Goal: Check status: Check status

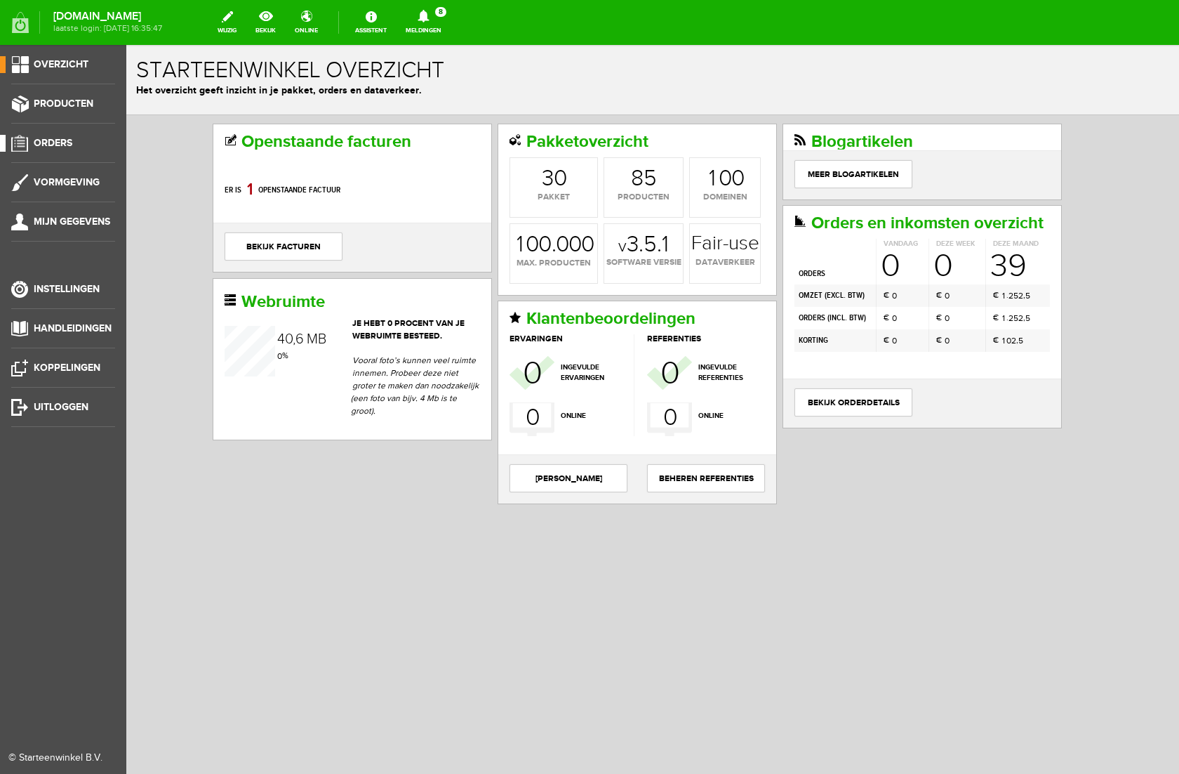
click at [58, 143] on span "Orders" at bounding box center [53, 143] width 39 height 12
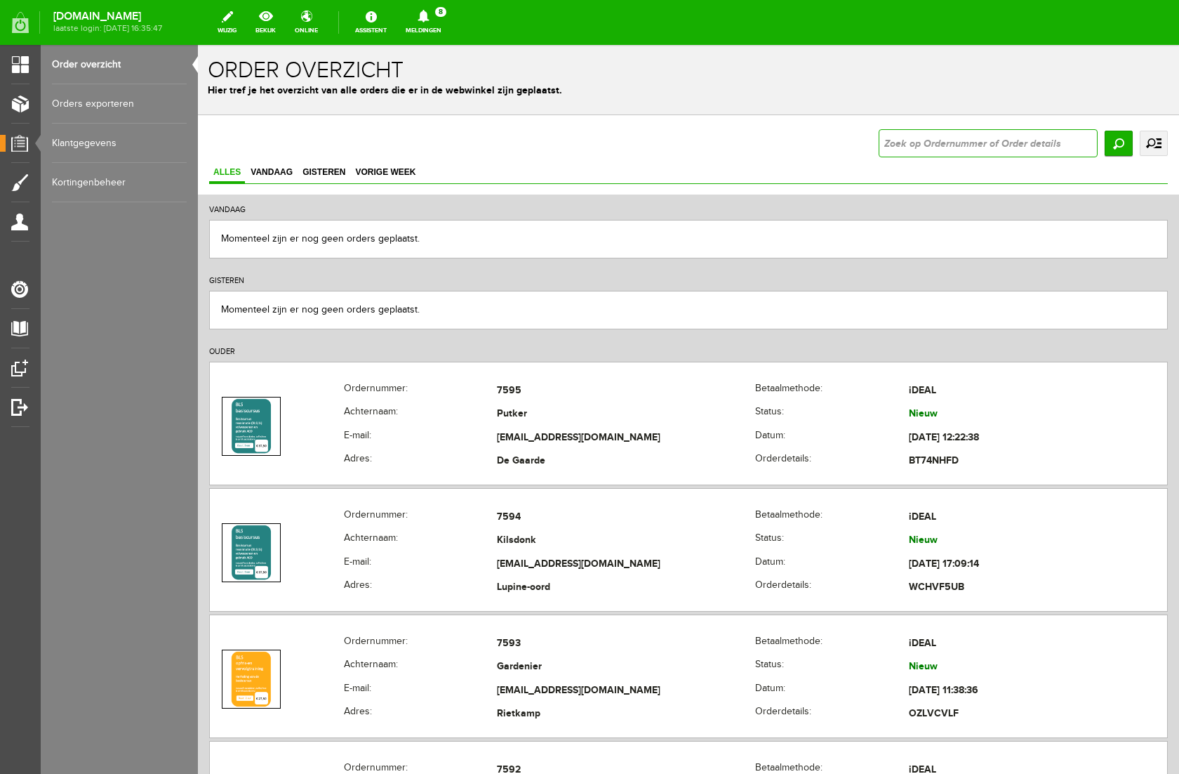
click at [917, 144] on input "text" at bounding box center [988, 143] width 219 height 28
type input "7546"
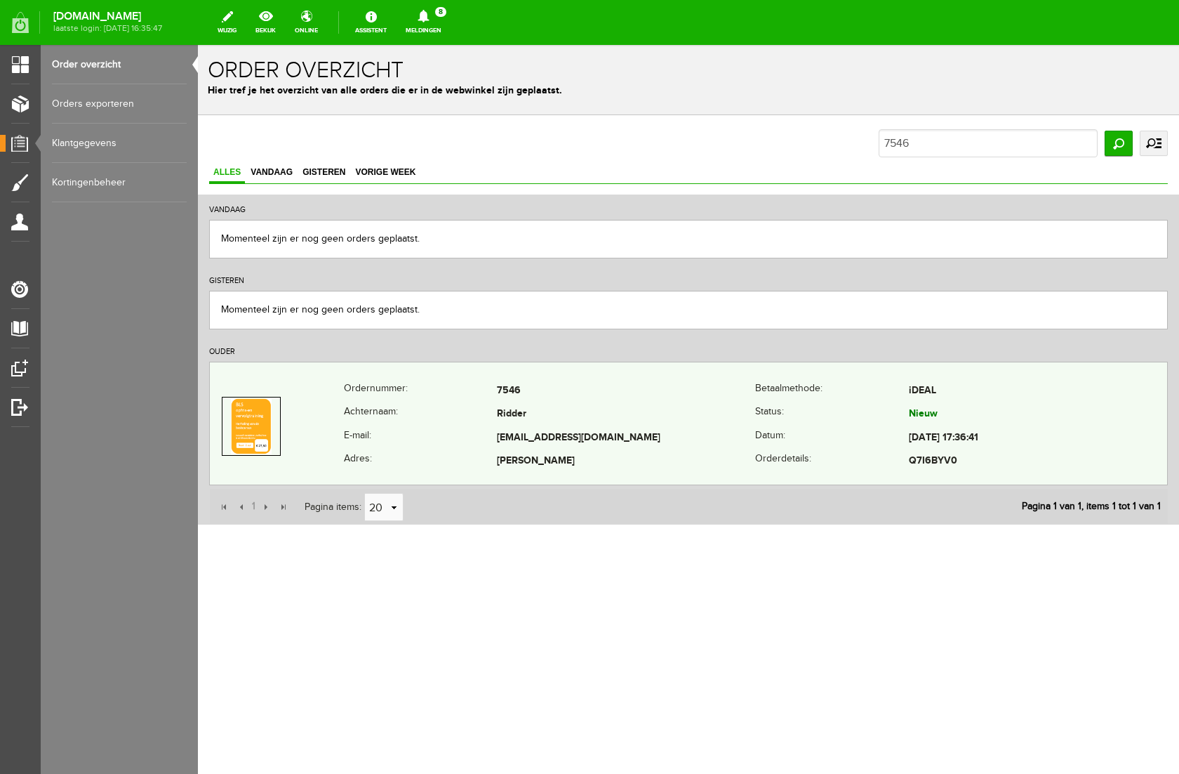
click at [750, 425] on td "Ridder" at bounding box center [626, 415] width 258 height 24
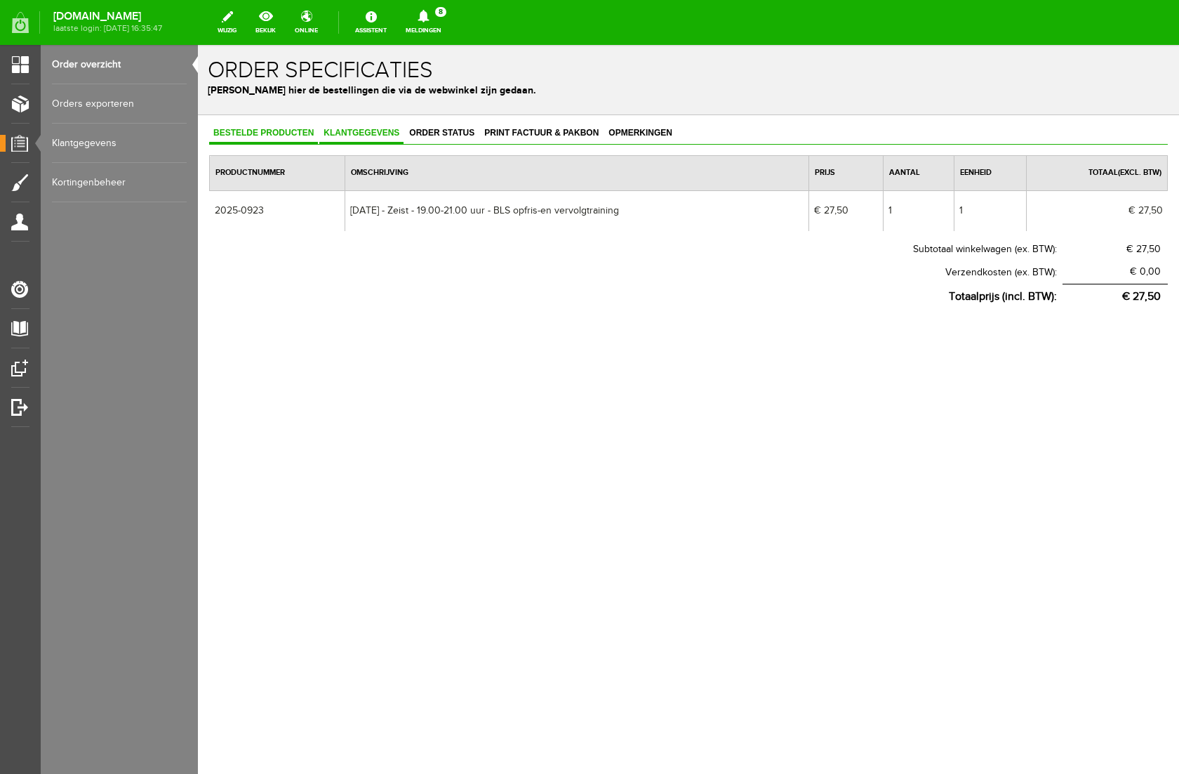
click at [379, 137] on span "Klantgegevens" at bounding box center [361, 133] width 84 height 10
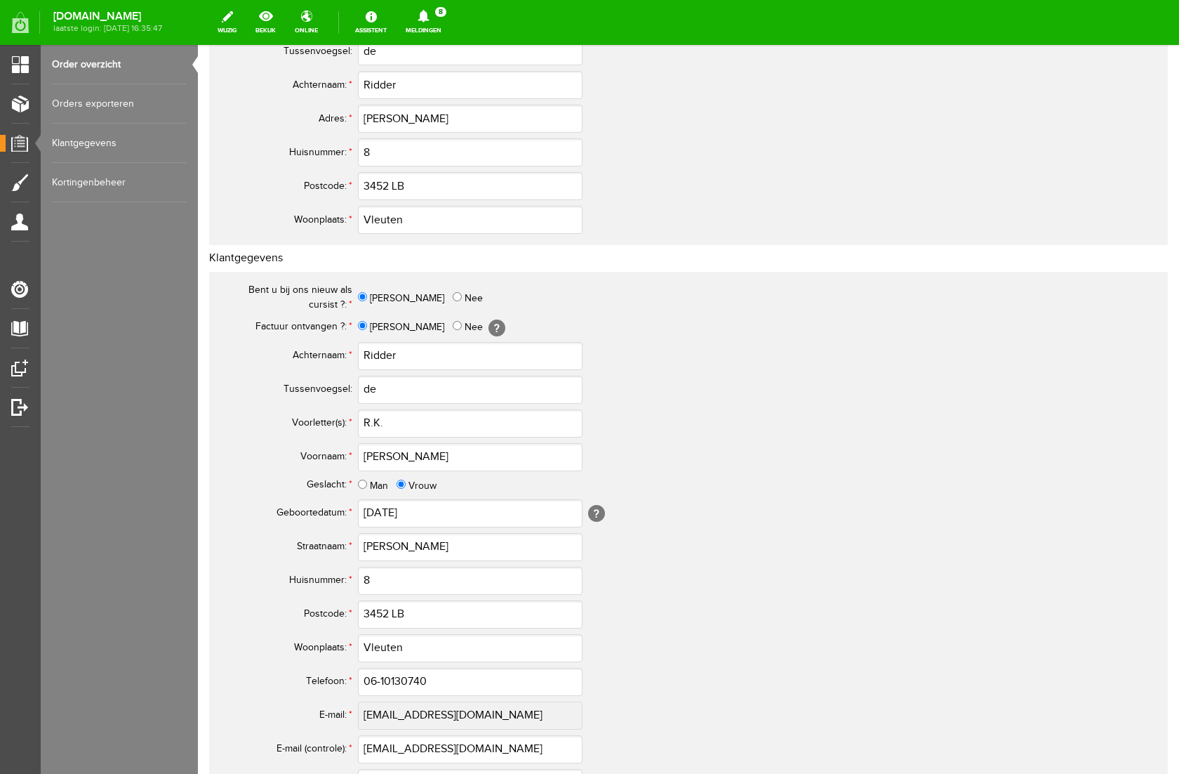
scroll to position [305, 0]
click at [73, 65] on link "Order overzicht" at bounding box center [119, 64] width 135 height 39
